Goal: Use online tool/utility: Utilize a website feature to perform a specific function

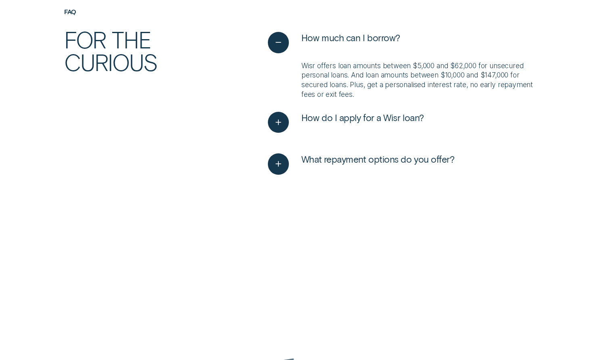
scroll to position [2107, 0]
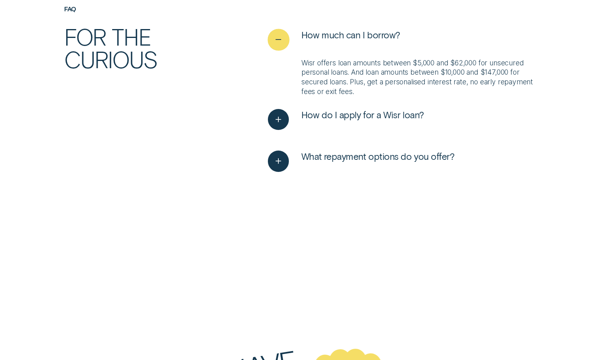
click at [284, 35] on icon "See less" at bounding box center [278, 40] width 11 height 13
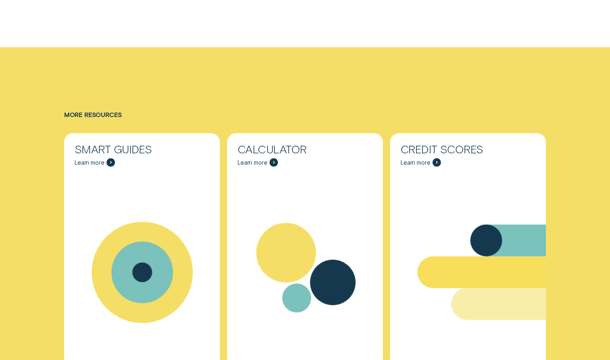
scroll to position [2596, 0]
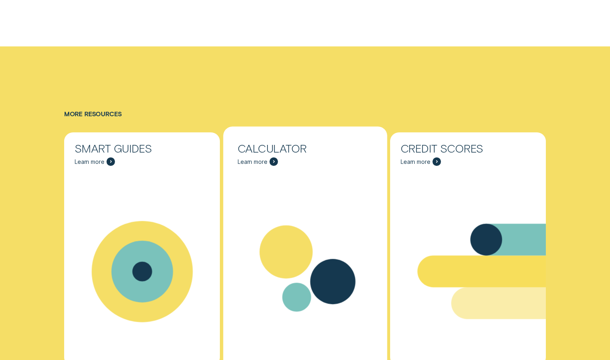
click at [292, 157] on div "Calculator Learn more" at bounding box center [305, 154] width 156 height 44
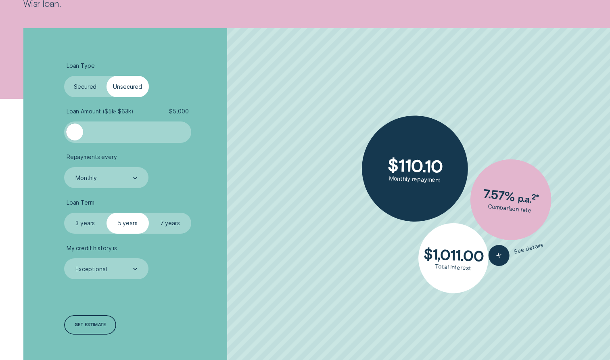
scroll to position [169, 0]
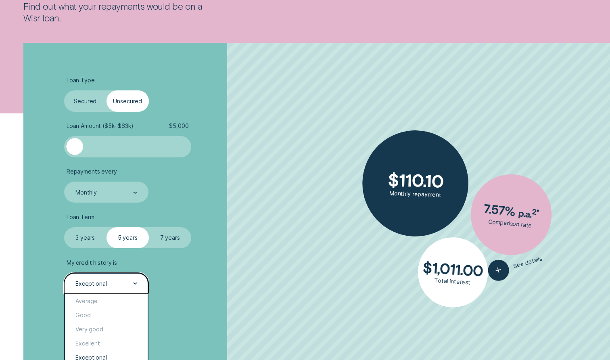
click at [129, 286] on div "Exceptional" at bounding box center [106, 284] width 63 height 8
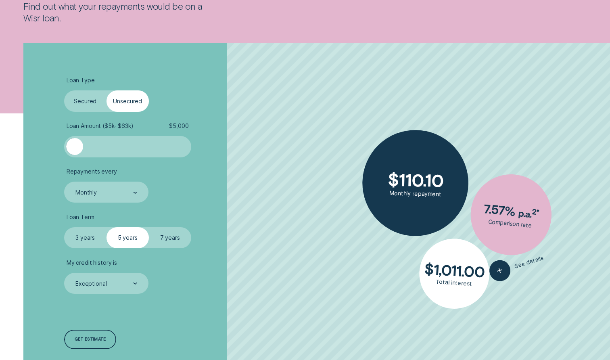
click at [178, 281] on li "My credit history is Exceptional" at bounding box center [162, 276] width 197 height 35
click at [79, 238] on label "3 years" at bounding box center [85, 237] width 42 height 21
click at [64, 227] on input "3 years" at bounding box center [64, 227] width 0 height 0
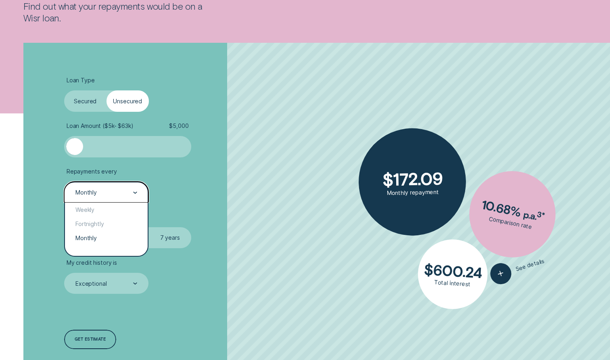
click at [103, 182] on div "Monthly" at bounding box center [106, 192] width 84 height 21
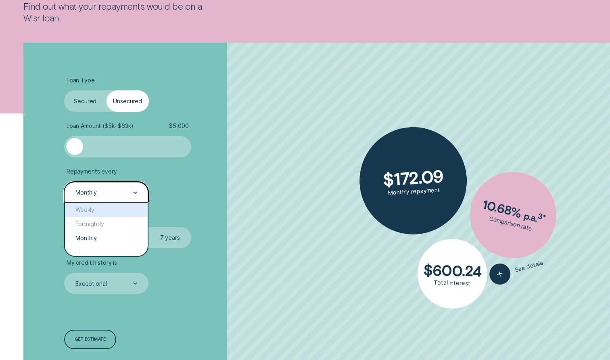
click at [174, 204] on ul "Loan Type Select Loan Type Secured Unsecured Loan Amount ( $5k - $63k ) $ 5,000…" at bounding box center [162, 185] width 197 height 217
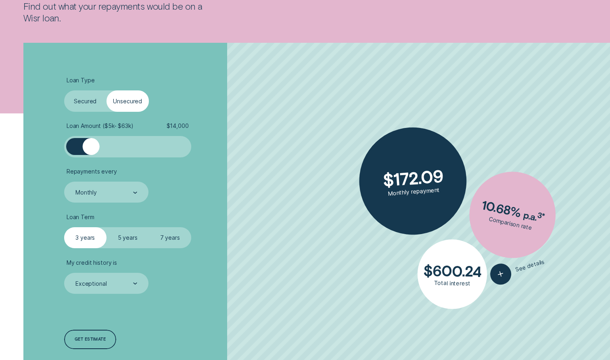
drag, startPoint x: 77, startPoint y: 148, endPoint x: 95, endPoint y: 148, distance: 17.8
click at [95, 148] on div at bounding box center [91, 146] width 17 height 17
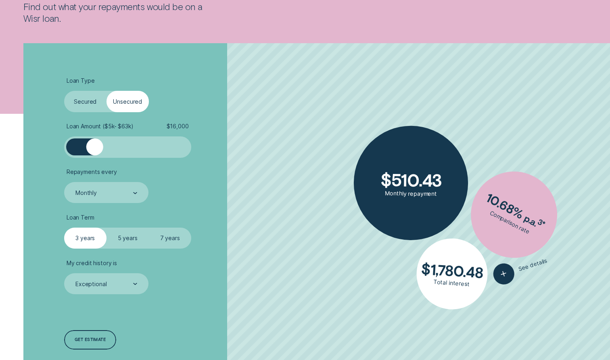
scroll to position [175, 0]
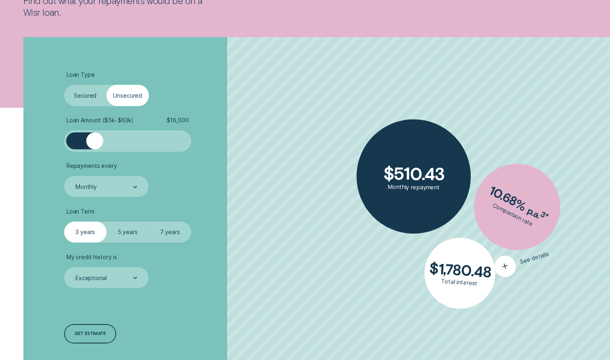
click at [501, 266] on div at bounding box center [498, 263] width 26 height 26
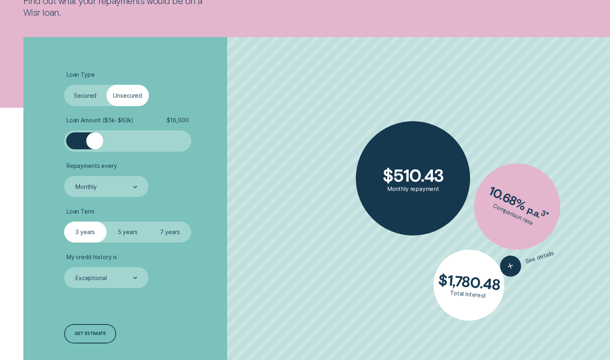
click at [514, 266] on button "See details" at bounding box center [526, 261] width 59 height 36
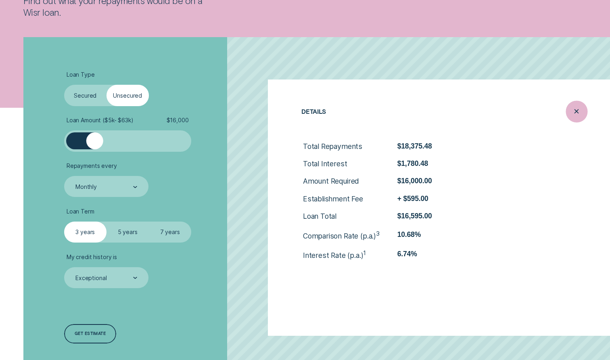
click at [568, 107] on div "Close loan details" at bounding box center [576, 111] width 21 height 21
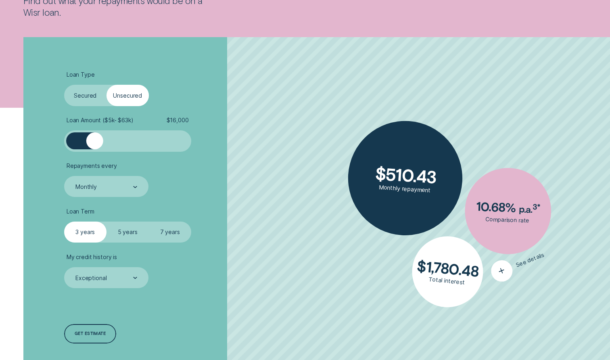
click at [503, 265] on icon "button" at bounding box center [502, 270] width 14 height 15
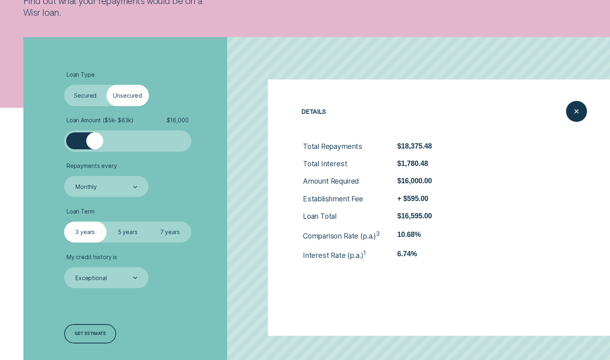
click at [126, 226] on label "5 years" at bounding box center [128, 232] width 42 height 21
click at [107, 222] on input "5 years" at bounding box center [107, 222] width 0 height 0
click at [161, 228] on label "7 years" at bounding box center [170, 232] width 42 height 21
click at [149, 222] on input "7 years" at bounding box center [149, 222] width 0 height 0
click at [128, 229] on label "5 years" at bounding box center [128, 232] width 42 height 21
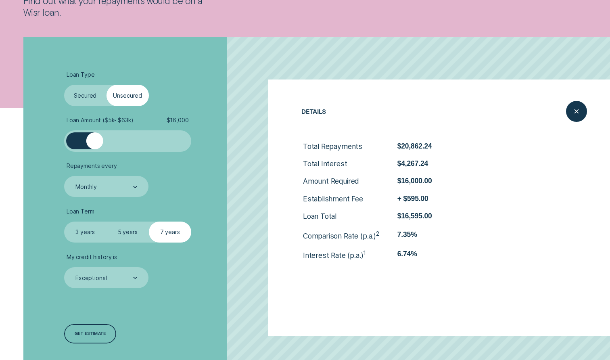
click at [107, 222] on input "5 years" at bounding box center [107, 222] width 0 height 0
click at [92, 230] on label "3 years" at bounding box center [85, 232] width 42 height 21
click at [64, 222] on input "3 years" at bounding box center [64, 222] width 0 height 0
click at [126, 231] on label "5 years" at bounding box center [128, 232] width 42 height 21
click at [107, 222] on input "5 years" at bounding box center [107, 222] width 0 height 0
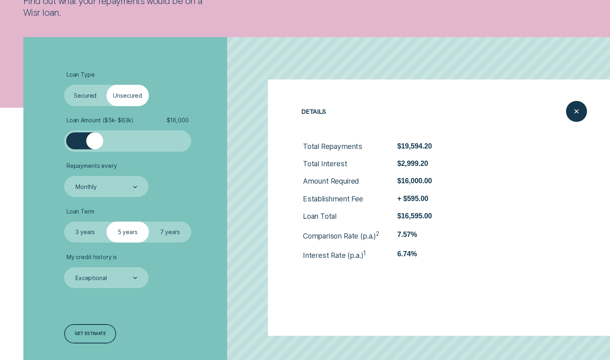
click at [170, 232] on label "7 years" at bounding box center [170, 232] width 42 height 21
click at [149, 222] on input "7 years" at bounding box center [149, 222] width 0 height 0
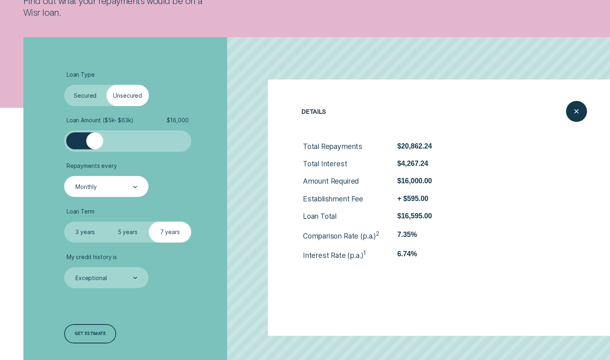
click at [126, 187] on div "Monthly" at bounding box center [106, 187] width 63 height 8
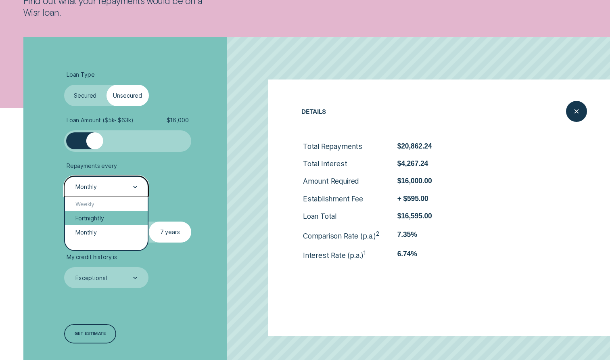
click at [128, 221] on div "Fortnightly" at bounding box center [106, 218] width 83 height 14
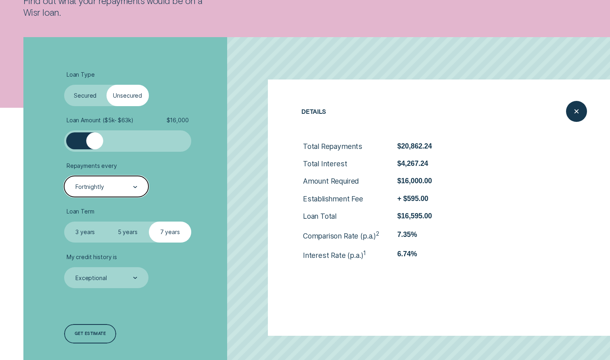
click at [125, 193] on div "Fortnightly" at bounding box center [106, 186] width 84 height 21
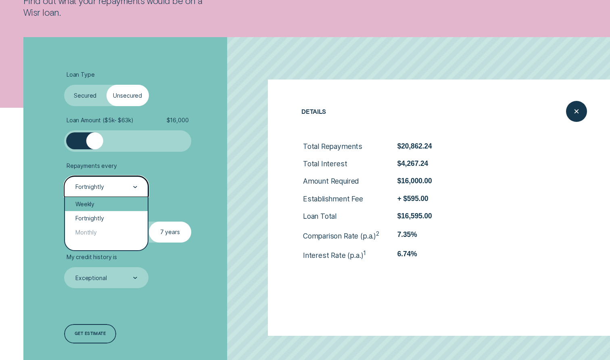
click at [124, 205] on div "Weekly" at bounding box center [106, 204] width 83 height 14
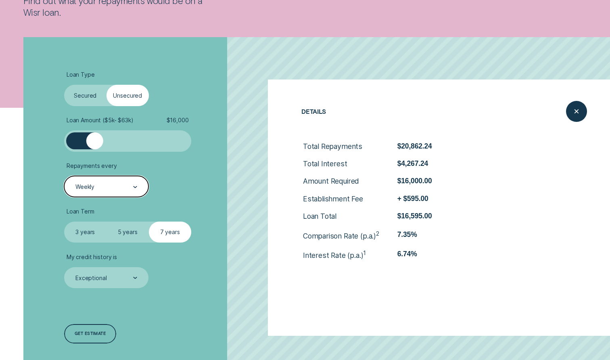
click at [124, 189] on div "Weekly" at bounding box center [106, 187] width 63 height 8
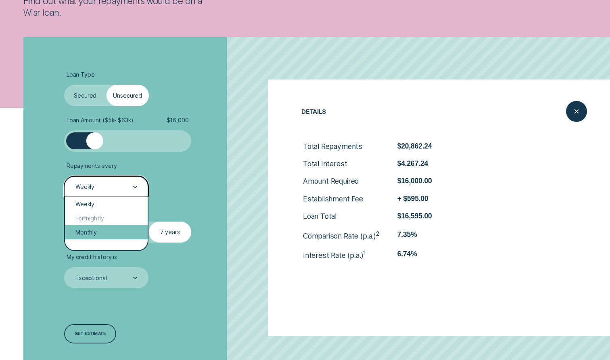
click at [125, 229] on div "Monthly" at bounding box center [106, 232] width 83 height 14
